Goal: Information Seeking & Learning: Learn about a topic

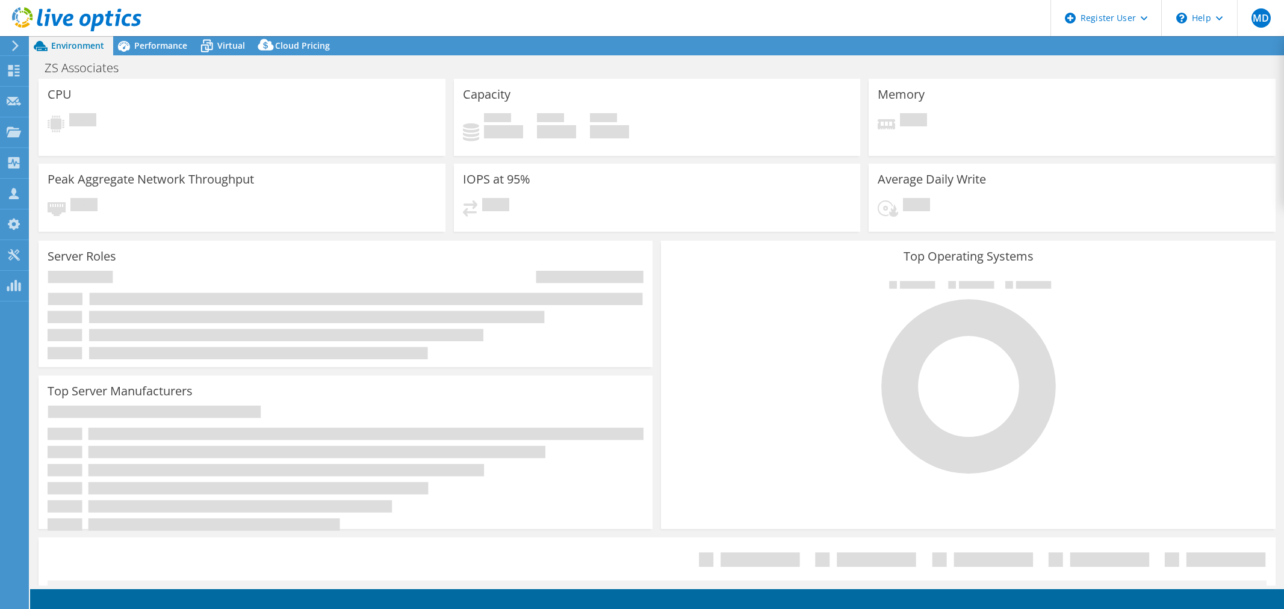
select select "USD"
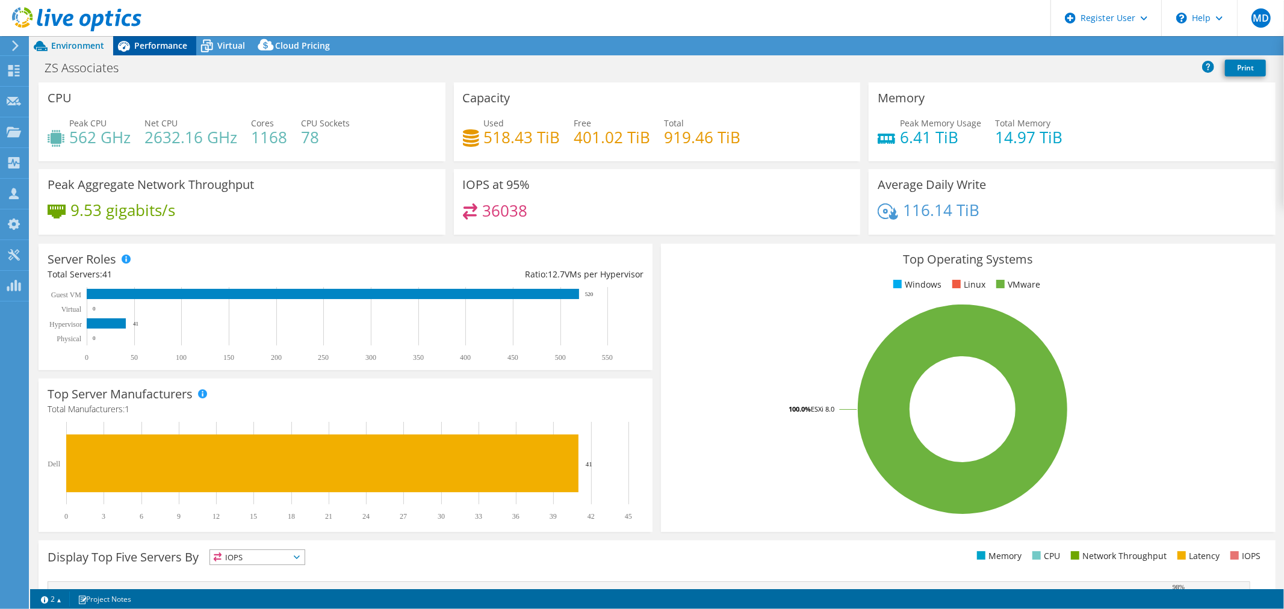
click at [144, 50] on span "Performance" at bounding box center [160, 45] width 53 height 11
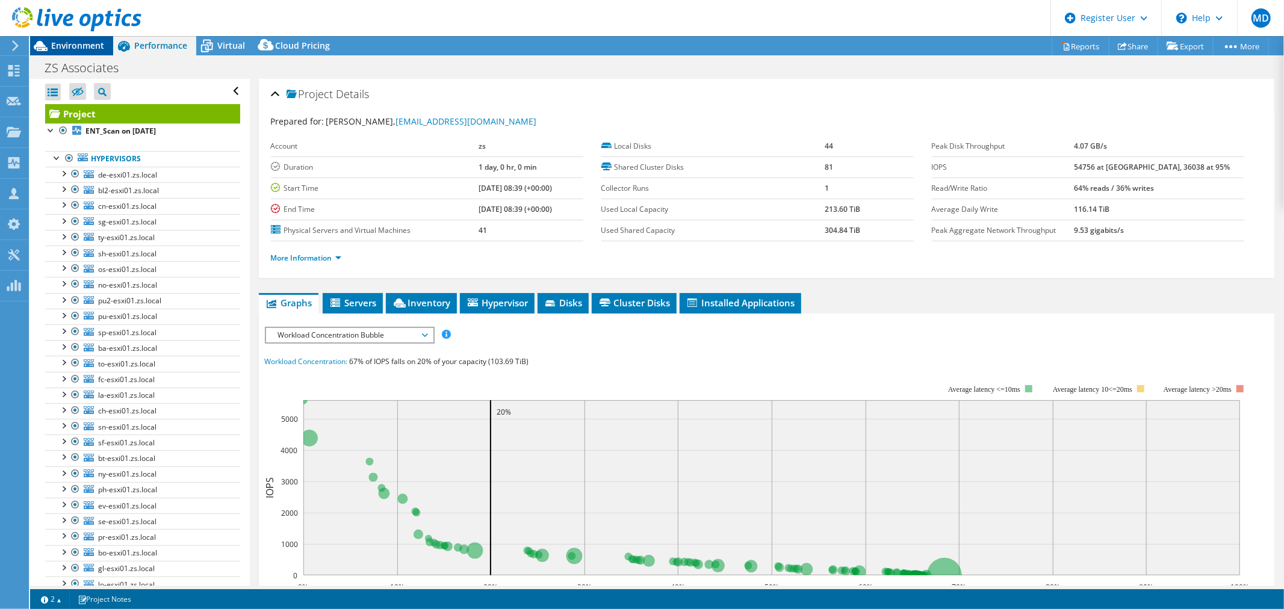
click at [101, 45] on span "Environment" at bounding box center [77, 45] width 53 height 11
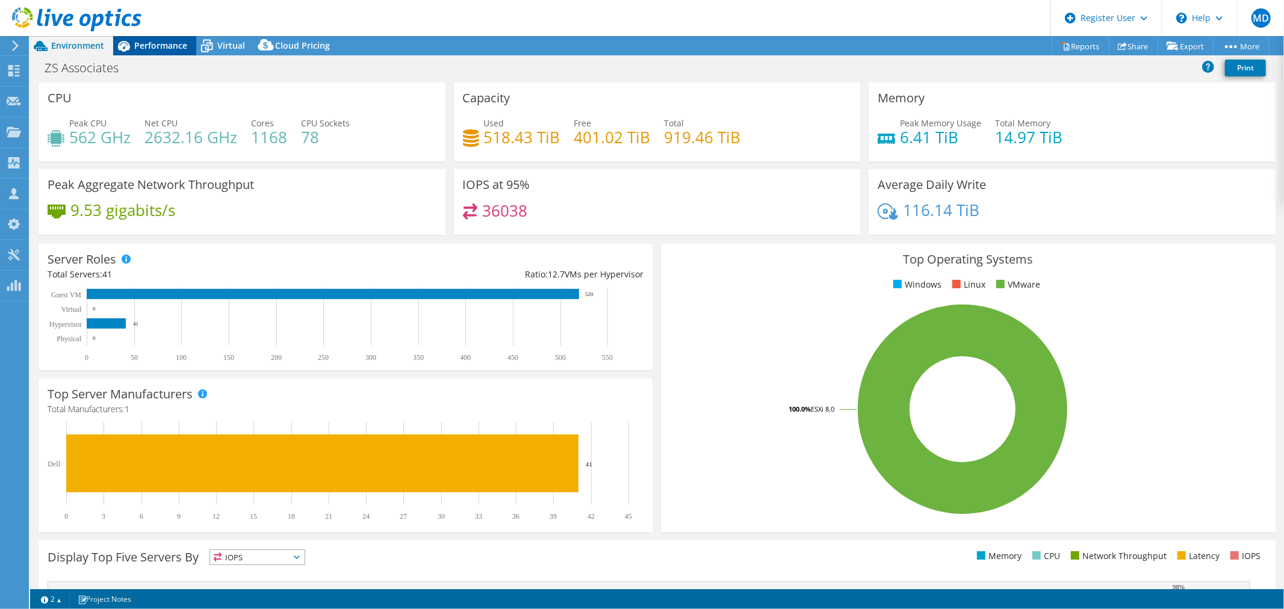
click at [133, 45] on icon at bounding box center [123, 46] width 21 height 21
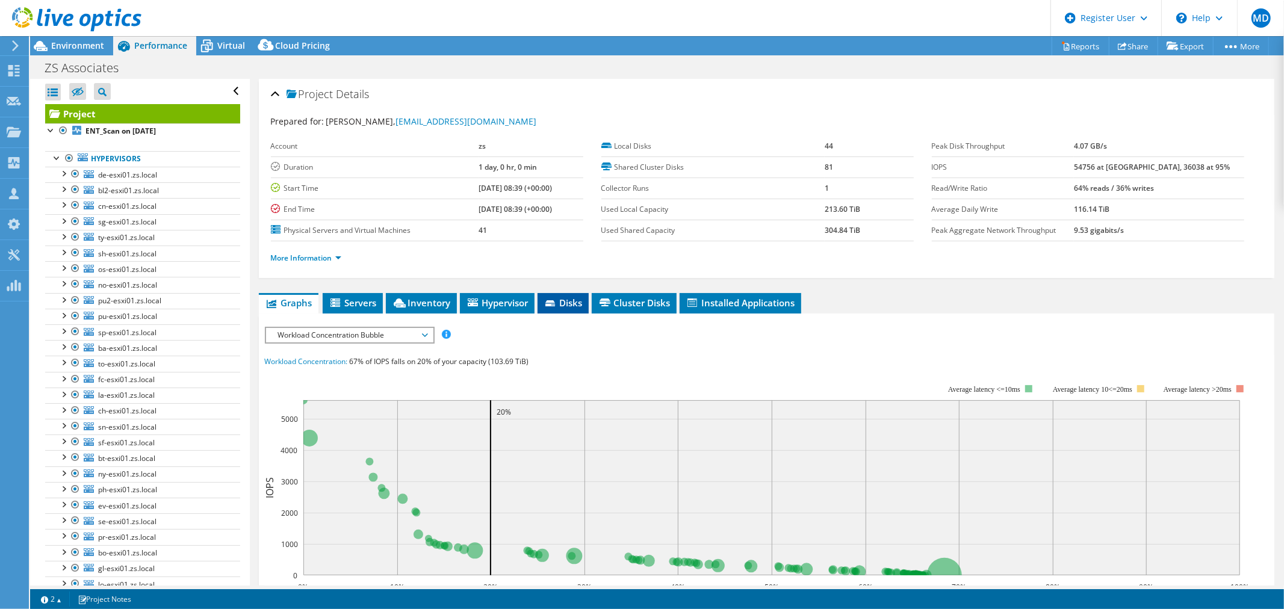
click at [552, 304] on icon at bounding box center [550, 303] width 10 height 6
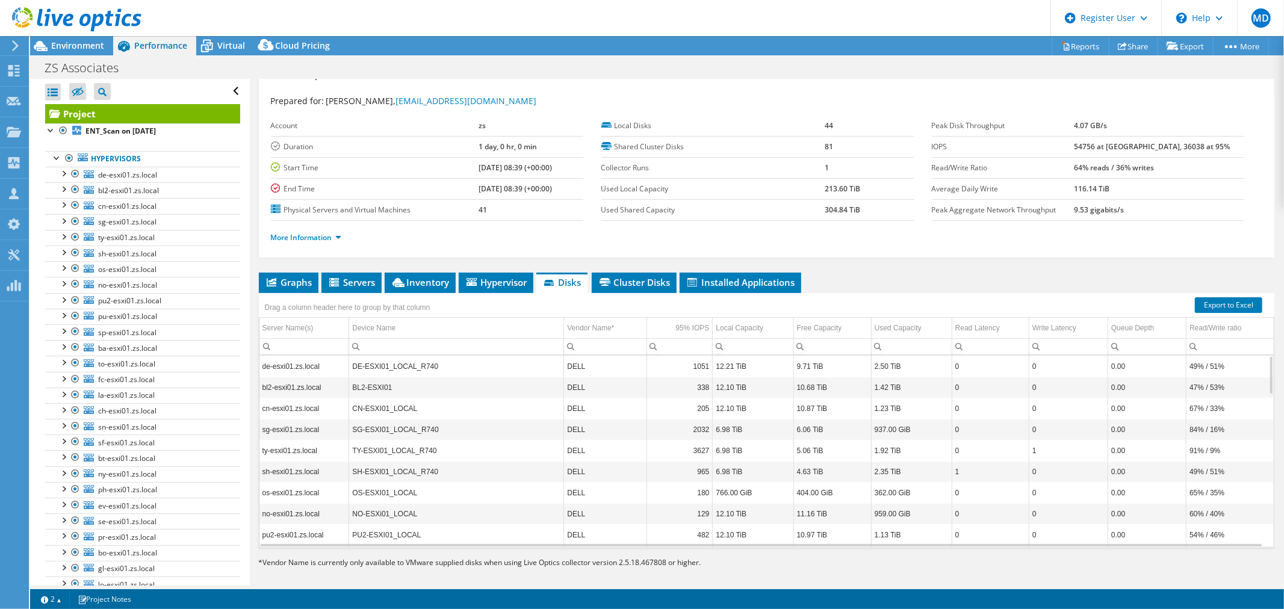
scroll to position [28, 0]
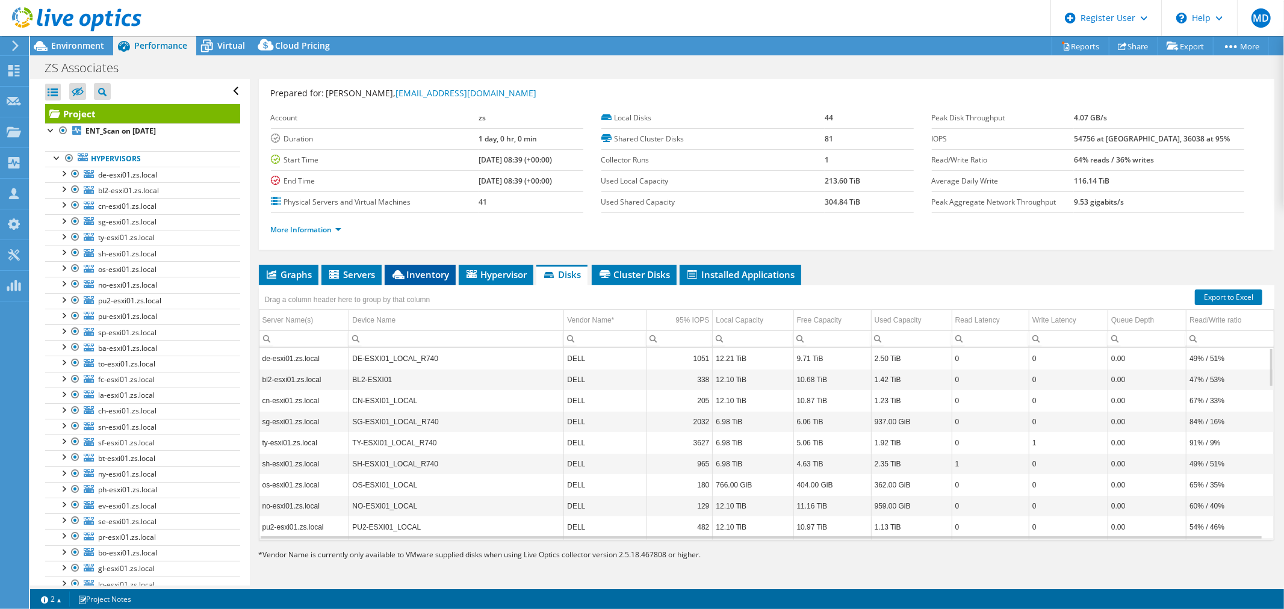
click at [414, 281] on li "Inventory" at bounding box center [420, 275] width 71 height 20
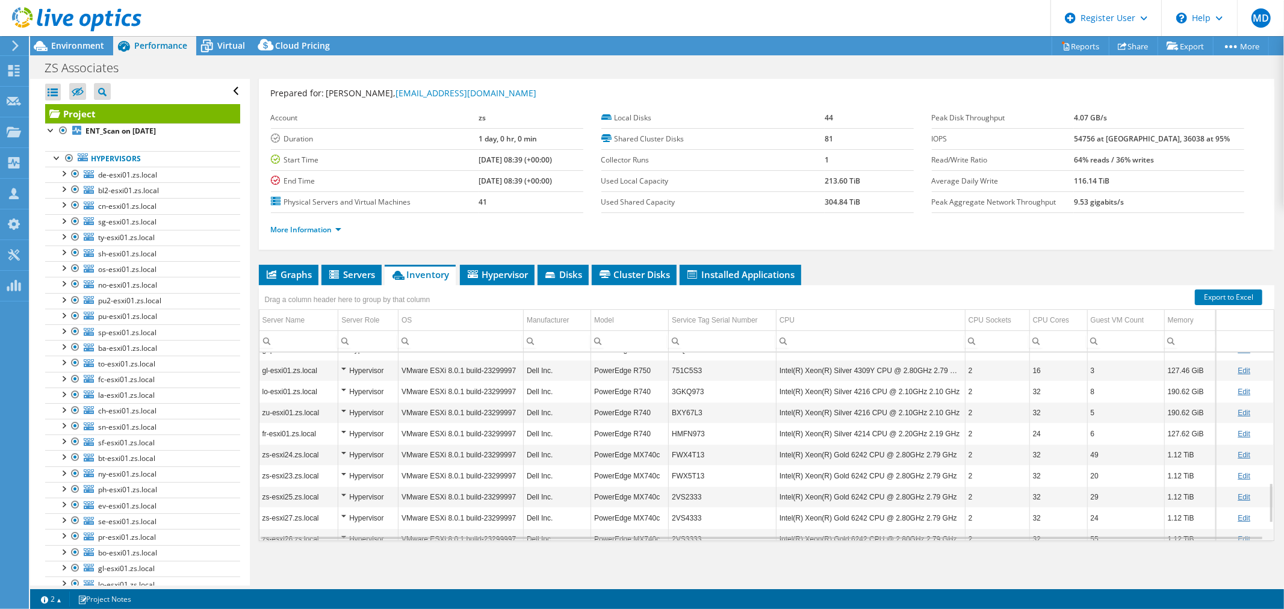
scroll to position [683, 0]
click at [578, 274] on span "Disks" at bounding box center [563, 274] width 39 height 12
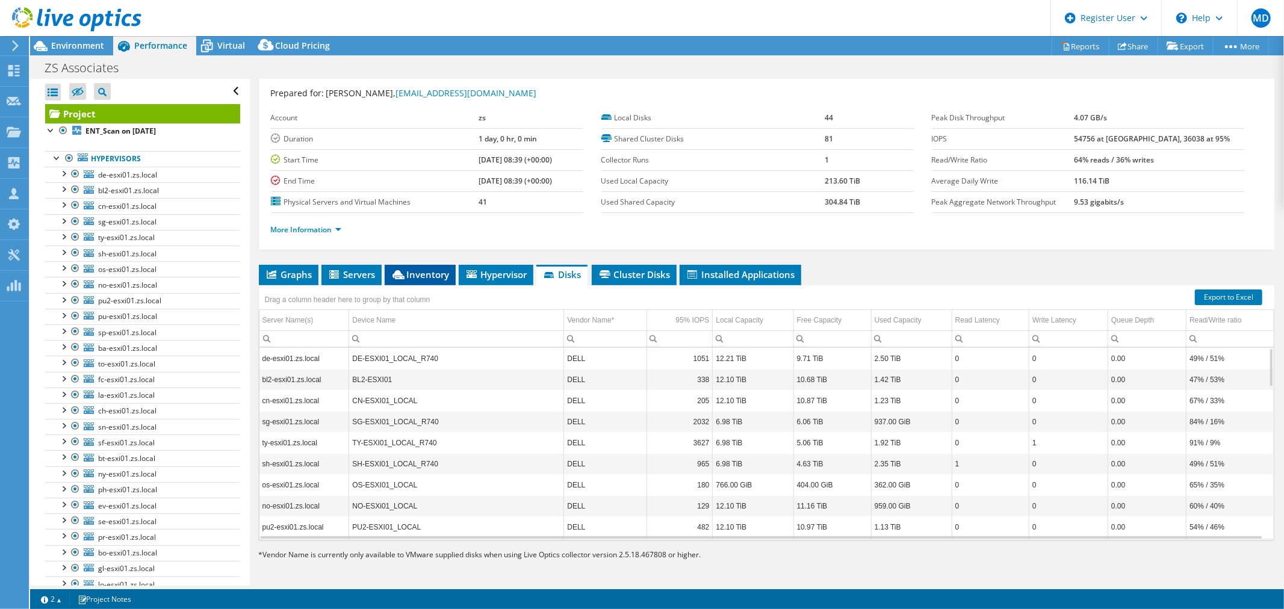
click at [442, 273] on span "Inventory" at bounding box center [420, 274] width 59 height 12
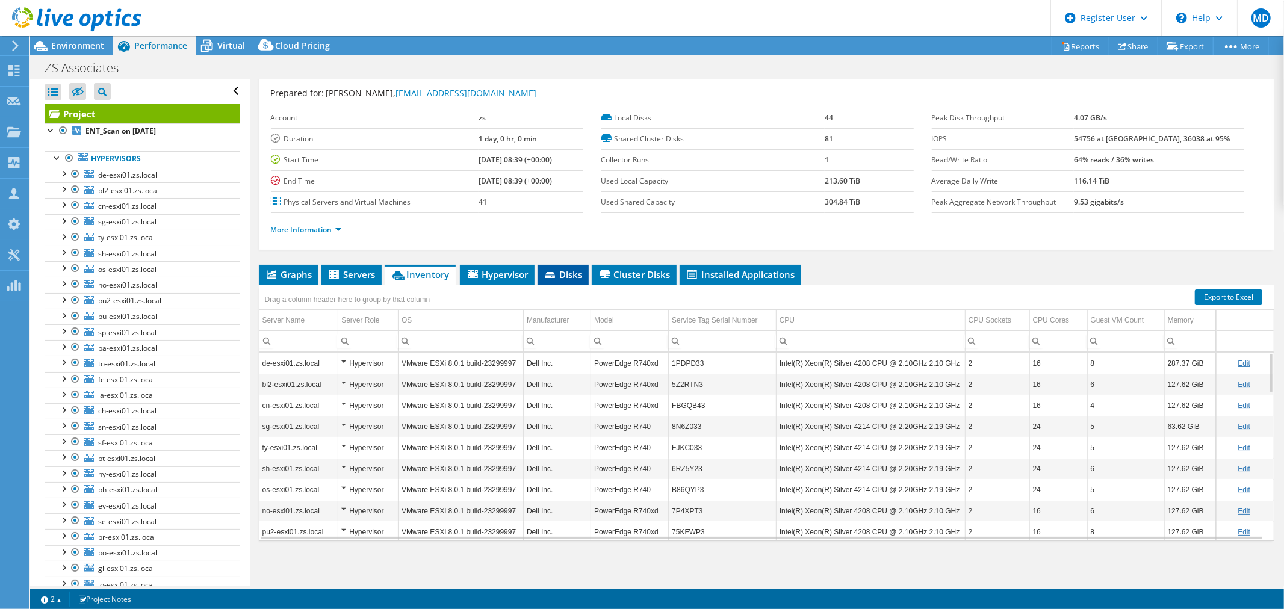
click at [569, 277] on span "Disks" at bounding box center [563, 274] width 39 height 12
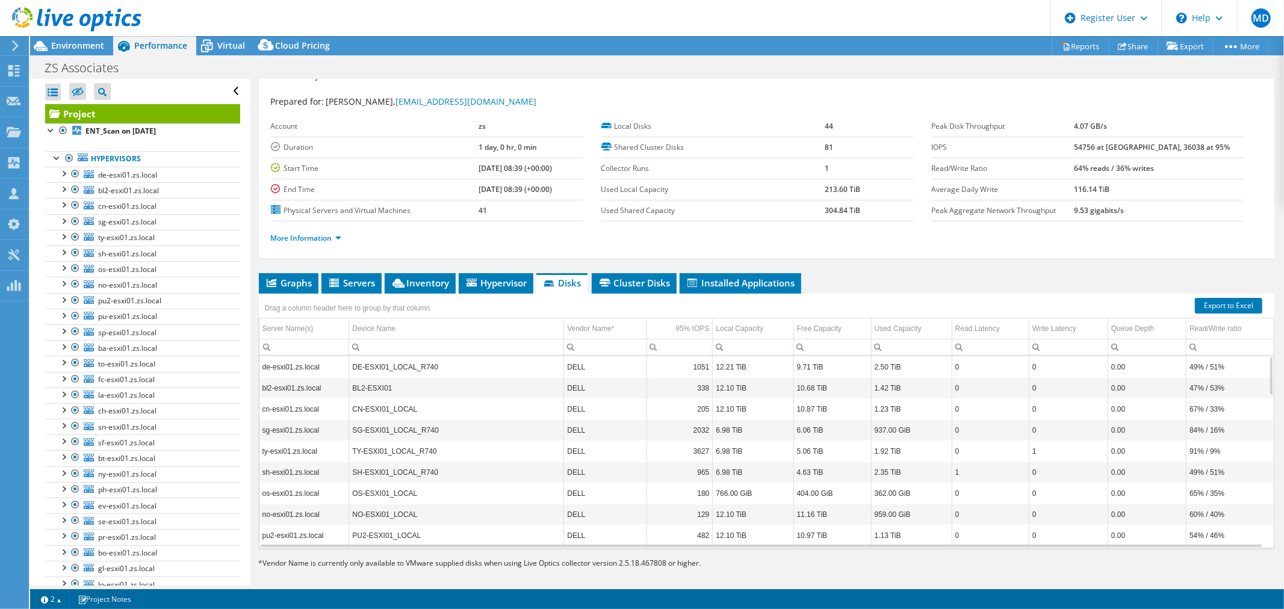
scroll to position [28, 0]
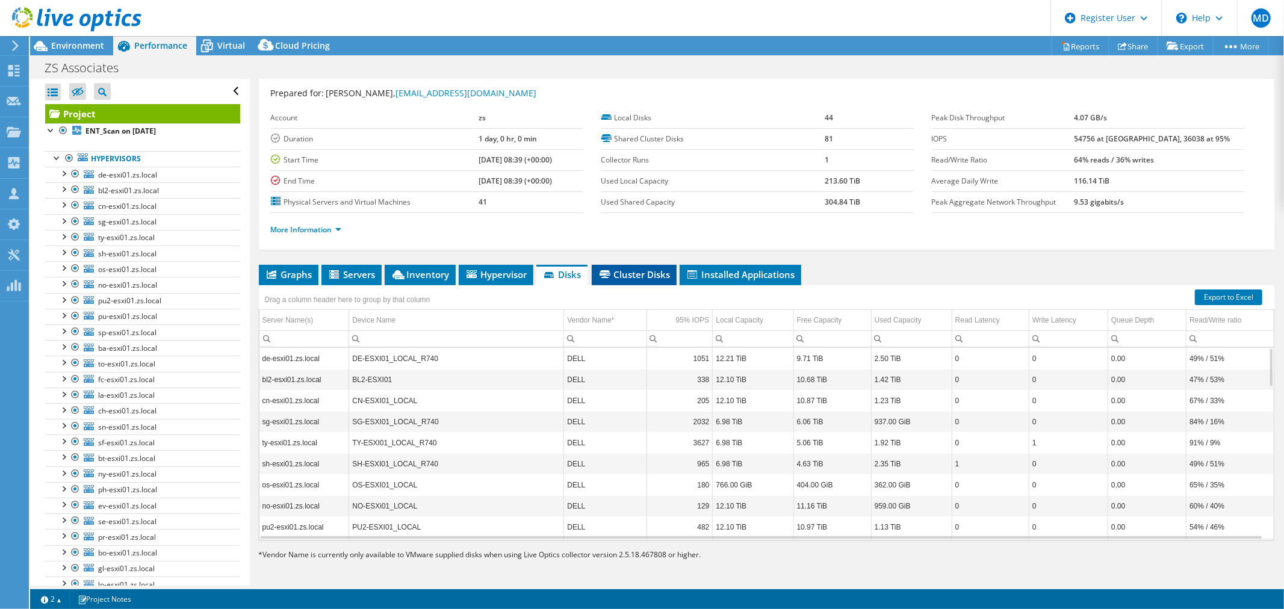
click at [642, 277] on span "Cluster Disks" at bounding box center [634, 274] width 73 height 12
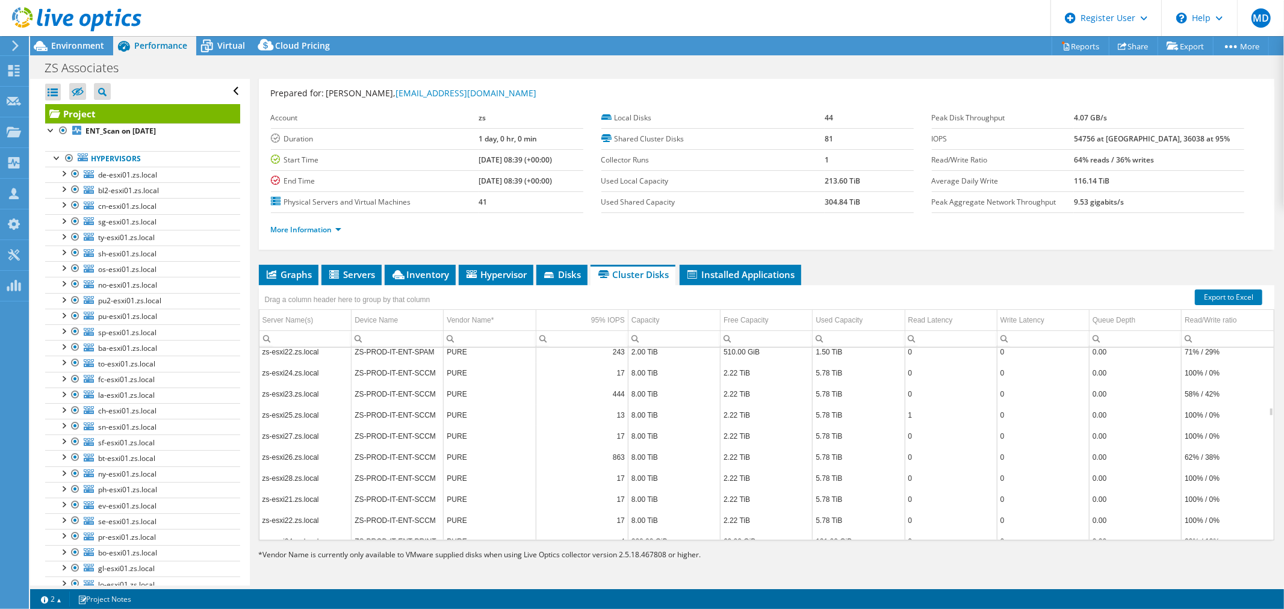
scroll to position [4329, 0]
click at [574, 280] on li "Disks" at bounding box center [561, 275] width 51 height 20
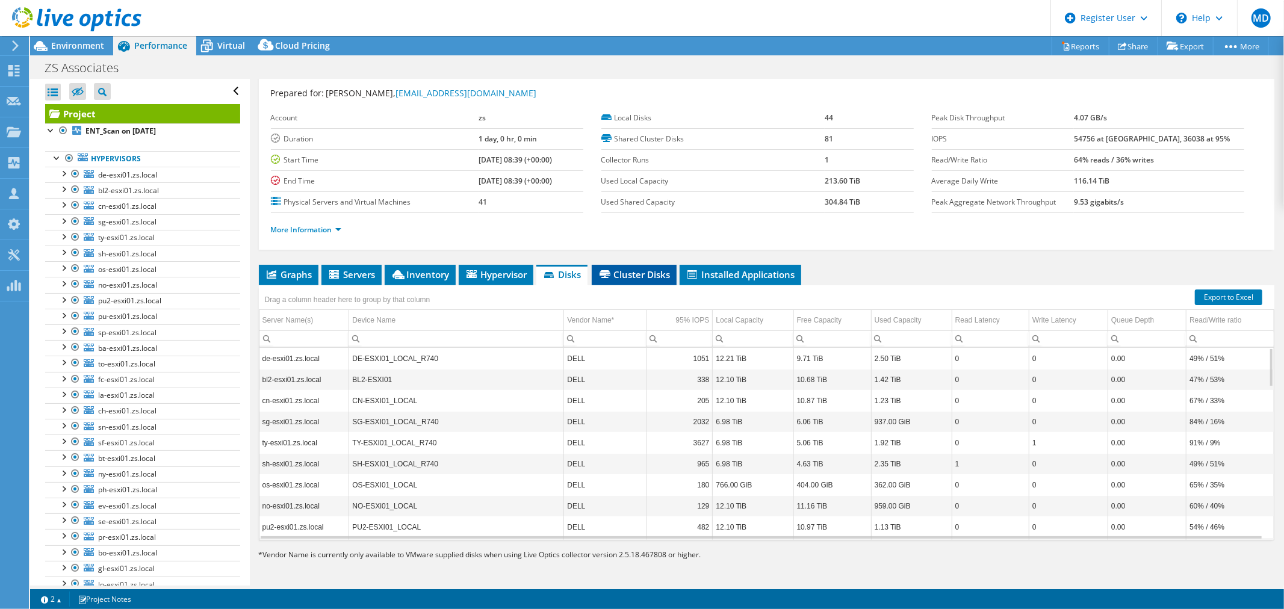
click at [645, 271] on span "Cluster Disks" at bounding box center [634, 274] width 73 height 12
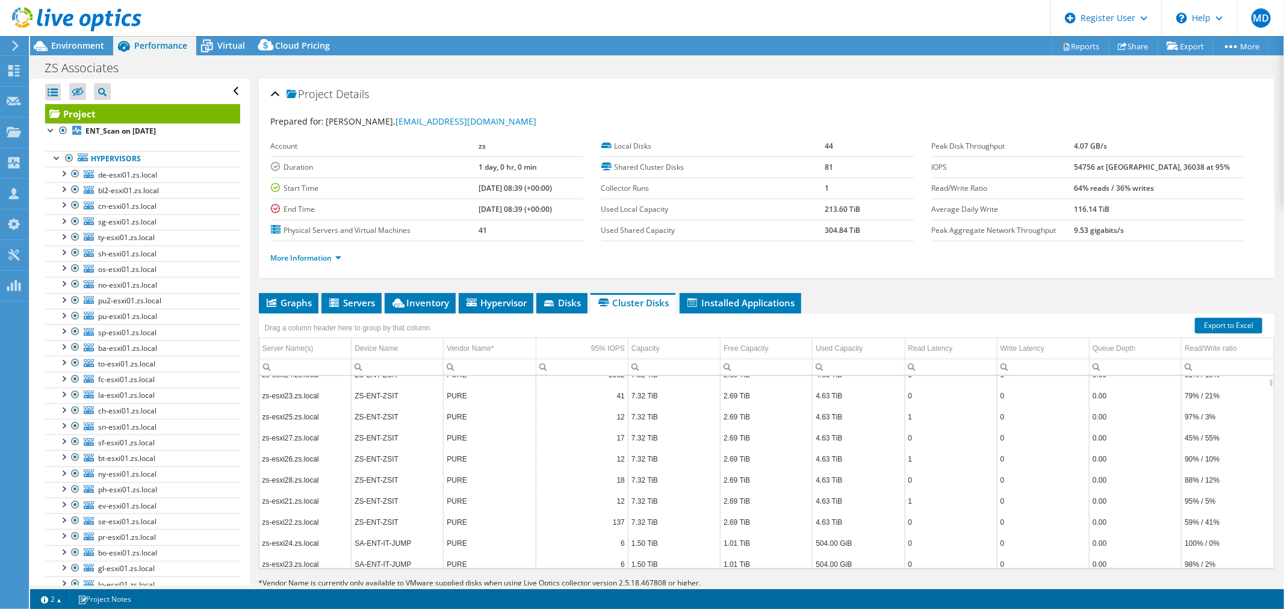
scroll to position [0, 0]
click at [82, 42] on span "Environment" at bounding box center [77, 45] width 53 height 11
